Goal: Transaction & Acquisition: Purchase product/service

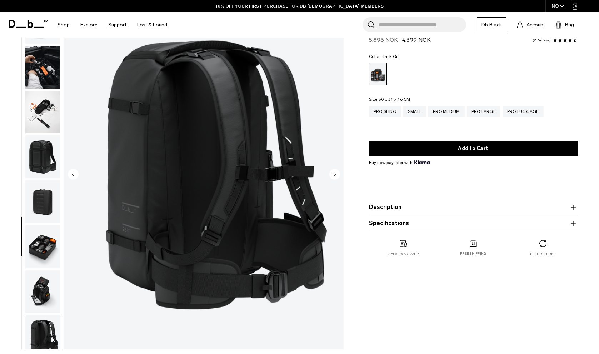
scroll to position [144, 0]
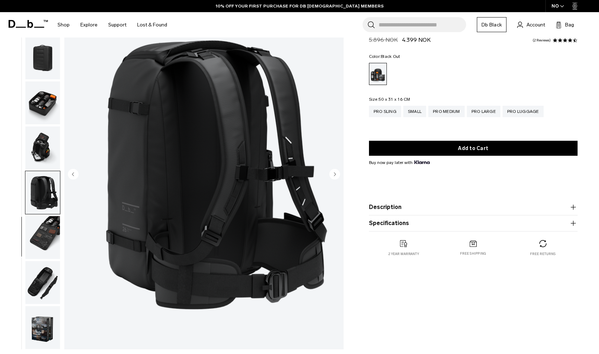
click at [46, 230] on img "button" at bounding box center [42, 237] width 35 height 43
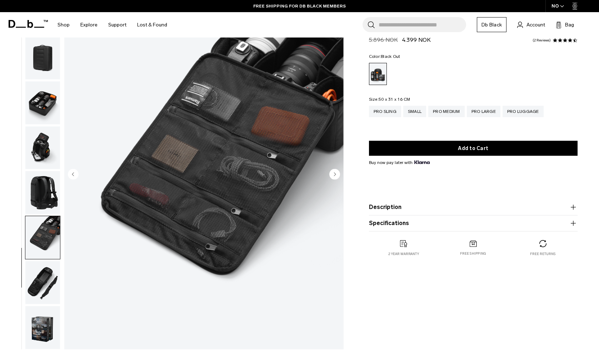
click at [43, 271] on img "button" at bounding box center [42, 282] width 35 height 43
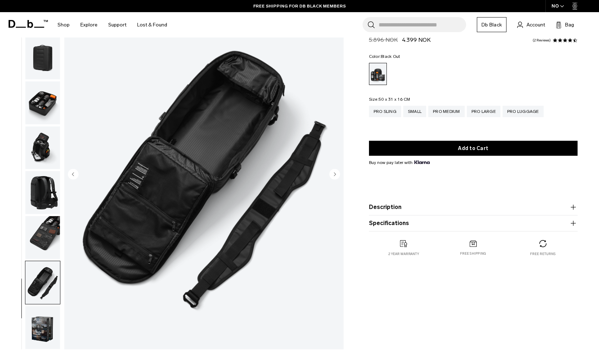
click at [51, 109] on img "button" at bounding box center [42, 102] width 35 height 43
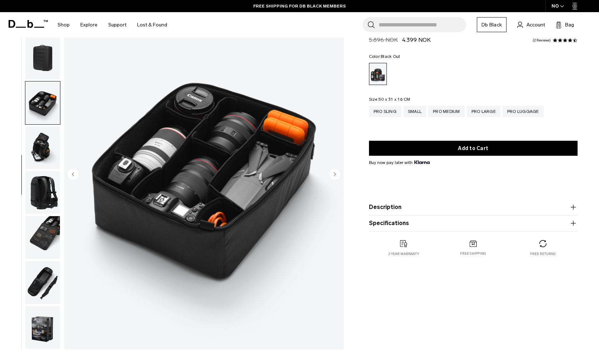
click at [34, 57] on img "button" at bounding box center [42, 57] width 35 height 43
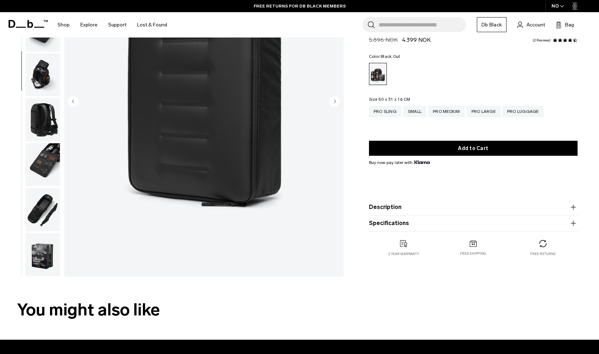
scroll to position [0, 0]
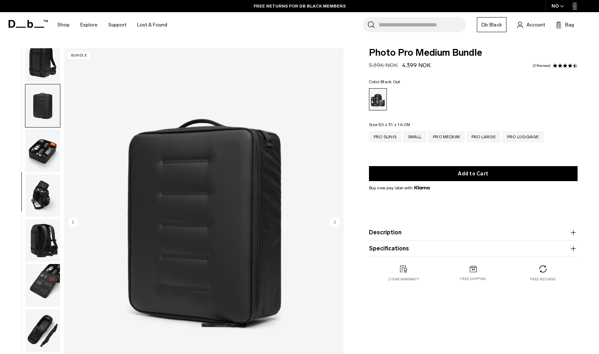
click at [52, 59] on img "button" at bounding box center [42, 60] width 35 height 43
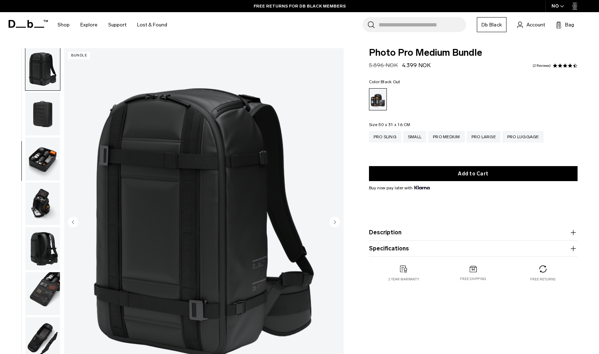
scroll to position [135, 0]
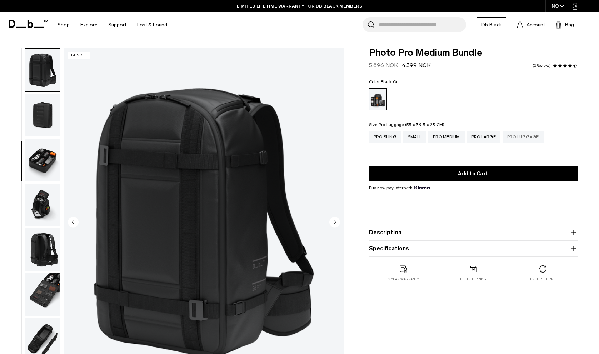
click at [520, 140] on div "Pro Luggage" at bounding box center [523, 136] width 41 height 11
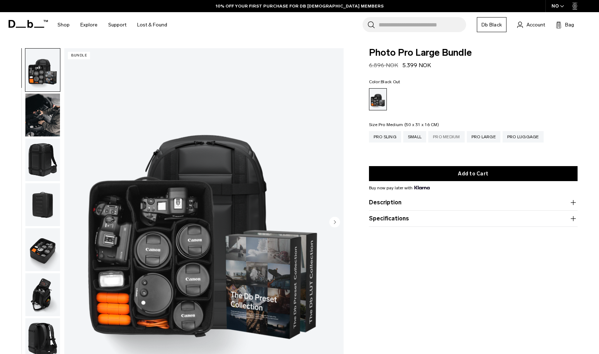
click at [453, 140] on div "Pro Medium" at bounding box center [446, 136] width 36 height 11
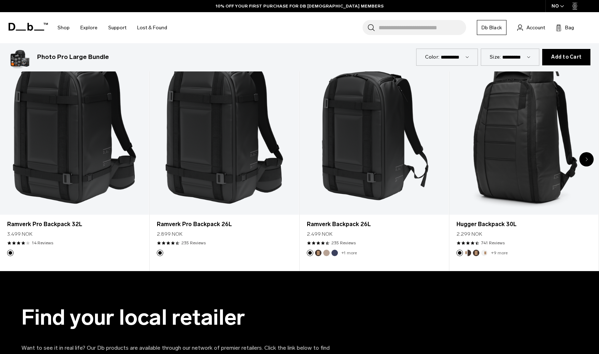
scroll to position [413, 0]
